Goal: Find specific page/section: Find specific page/section

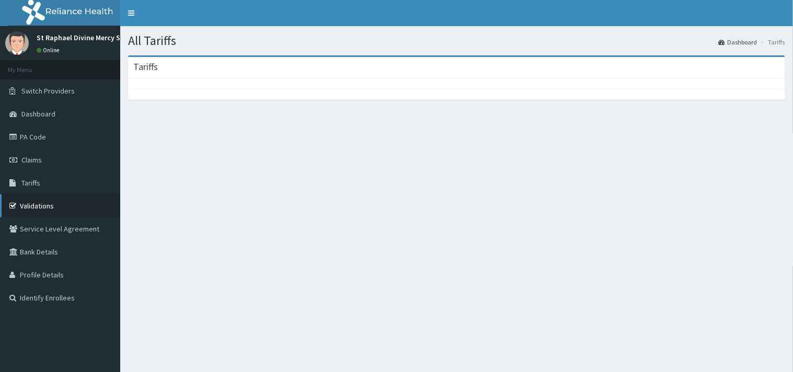
click at [48, 204] on link "Validations" at bounding box center [60, 205] width 120 height 23
click at [589, 184] on div "All Tariffs Dashboard Tariffs [GEOGRAPHIC_DATA]" at bounding box center [456, 212] width 673 height 372
